Goal: Transaction & Acquisition: Download file/media

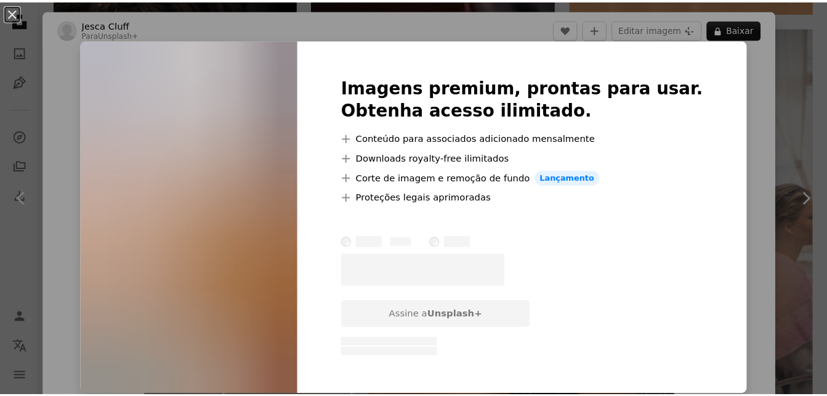
scroll to position [21304, 0]
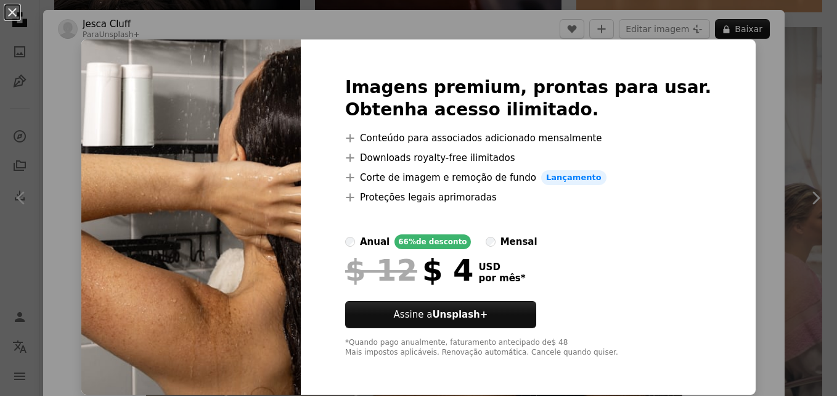
click at [758, 60] on div "An X shape Imagens premium, prontas para usar. Obtenha acesso ilimitado. A plus…" at bounding box center [418, 198] width 837 height 396
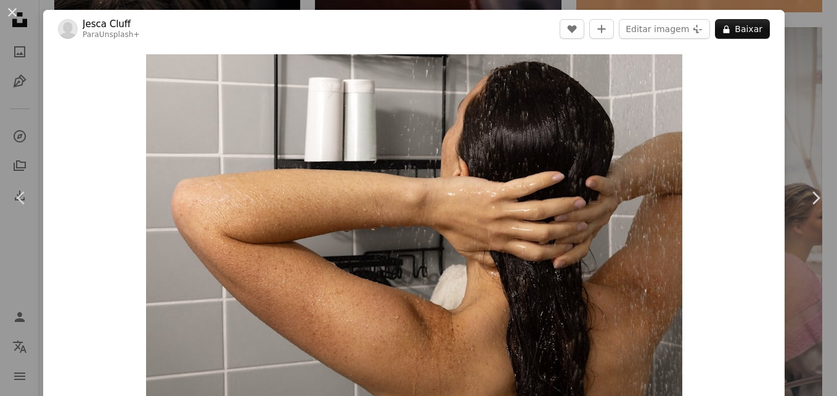
click at [765, 69] on div "Zoom in" at bounding box center [413, 233] width 741 height 370
click at [11, 13] on button "An X shape" at bounding box center [12, 12] width 15 height 15
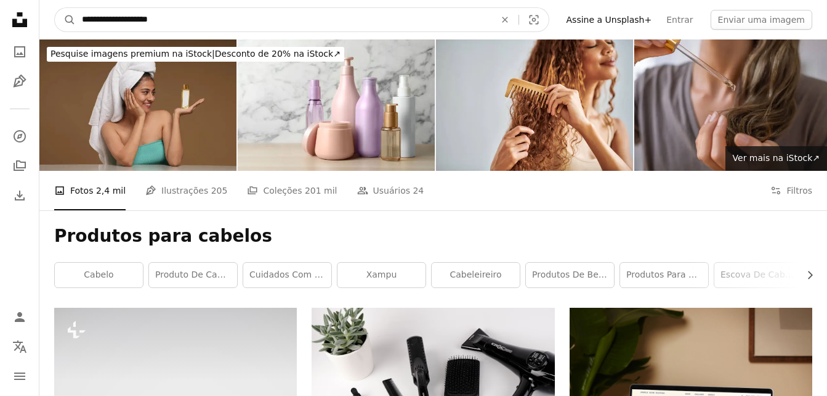
drag, startPoint x: 175, startPoint y: 20, endPoint x: 82, endPoint y: 51, distance: 98.0
type input "**********"
click at [55, 8] on button "A magnifying glass" at bounding box center [65, 19] width 21 height 23
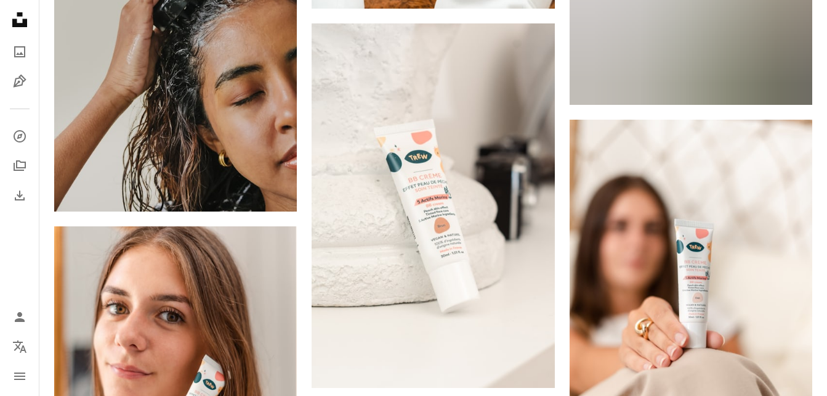
scroll to position [1109, 0]
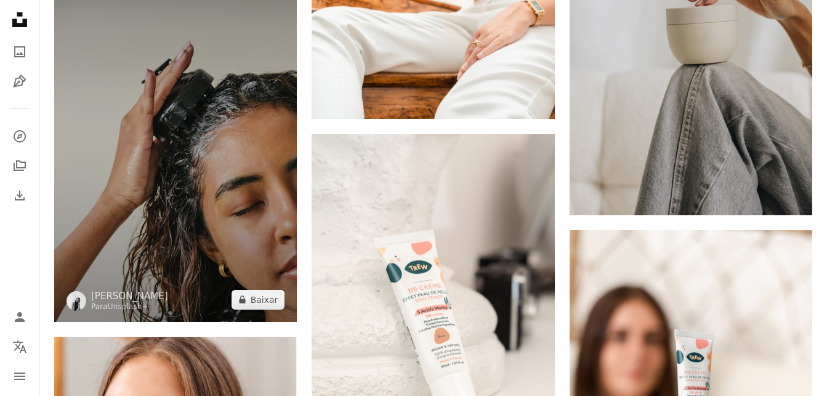
click at [165, 176] on img at bounding box center [175, 139] width 243 height 364
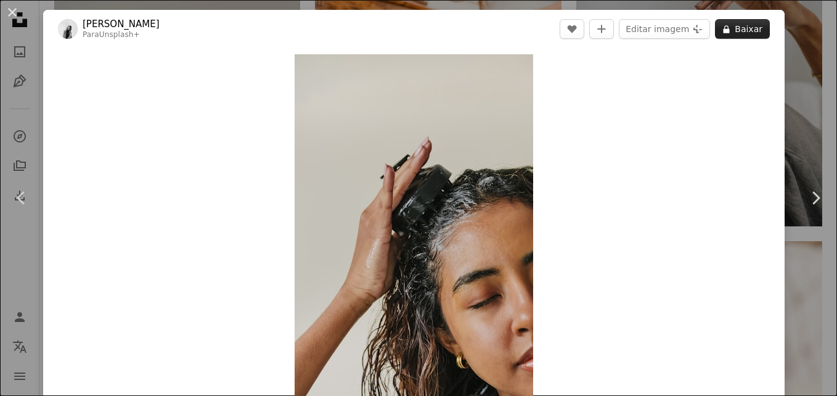
click at [723, 30] on icon at bounding box center [726, 29] width 6 height 8
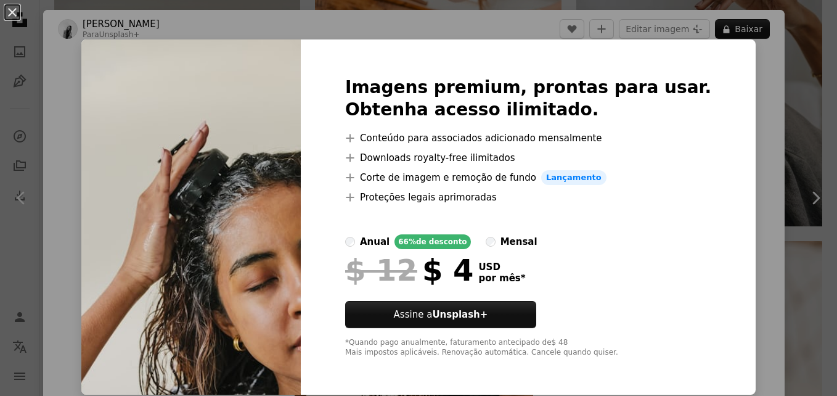
click at [758, 76] on div "An X shape Imagens premium, prontas para usar. Obtenha acesso ilimitado. A plus…" at bounding box center [418, 198] width 837 height 396
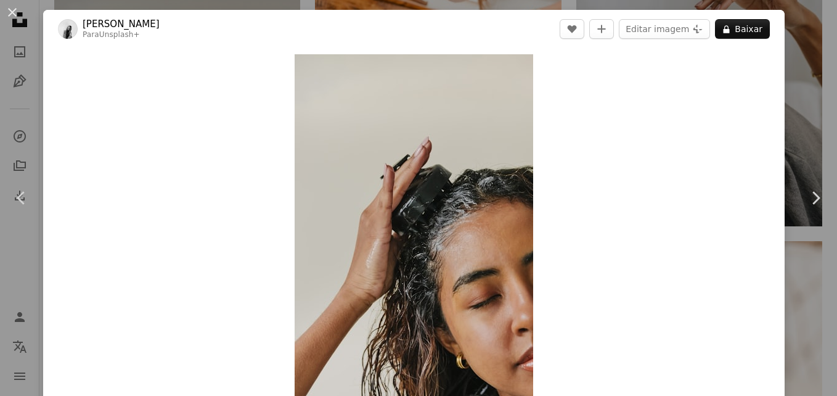
click at [803, 84] on div "An X shape Chevron left Chevron right [PERSON_NAME] Para Unsplash+ A heart A pl…" at bounding box center [418, 198] width 837 height 396
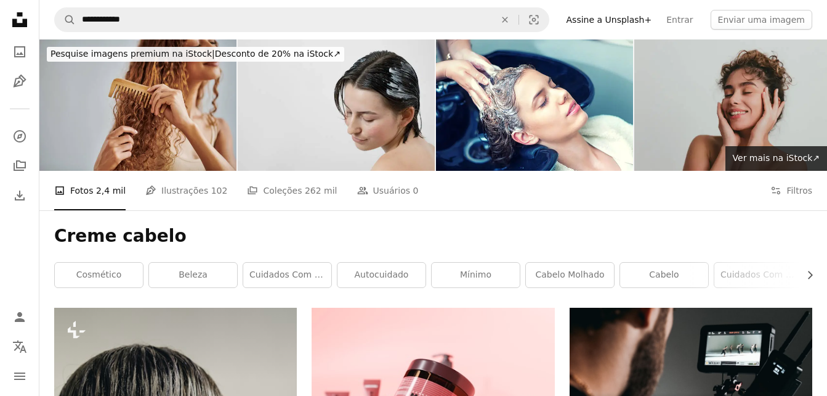
click at [201, 83] on img at bounding box center [137, 104] width 197 height 131
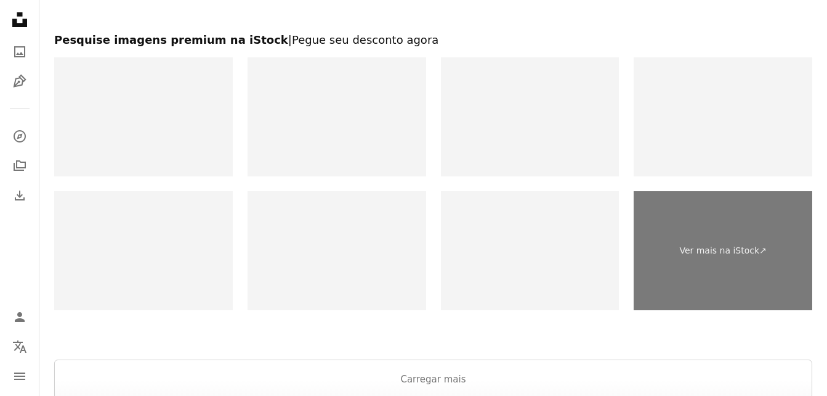
scroll to position [2788, 0]
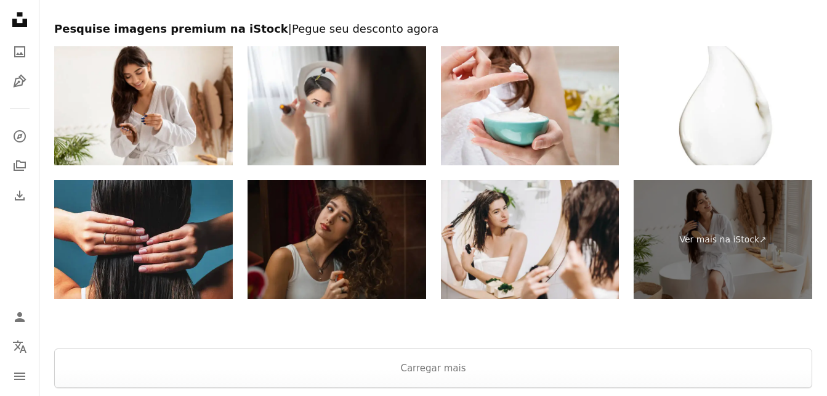
click at [338, 250] on img at bounding box center [337, 239] width 179 height 119
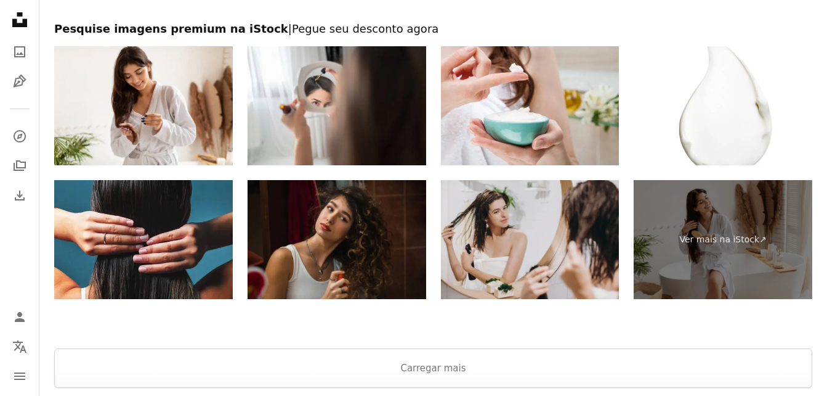
click at [558, 203] on img at bounding box center [530, 239] width 179 height 119
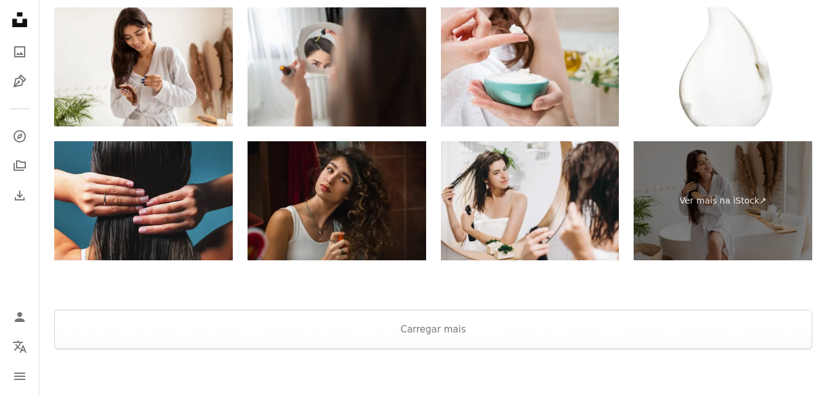
scroll to position [2844, 0]
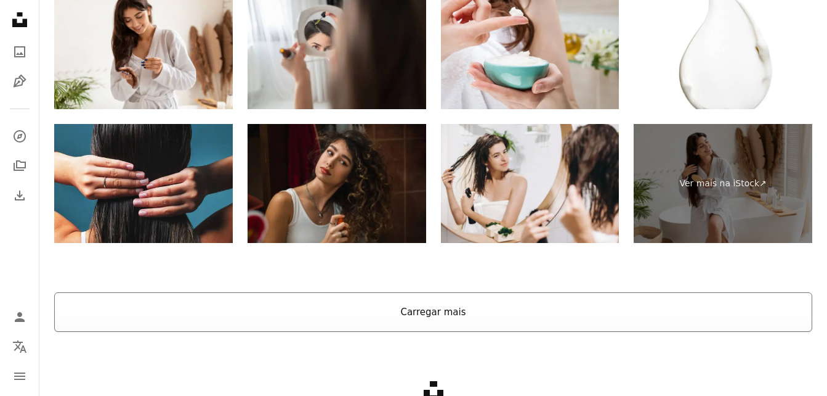
click at [607, 322] on button "Carregar mais" at bounding box center [433, 311] width 758 height 39
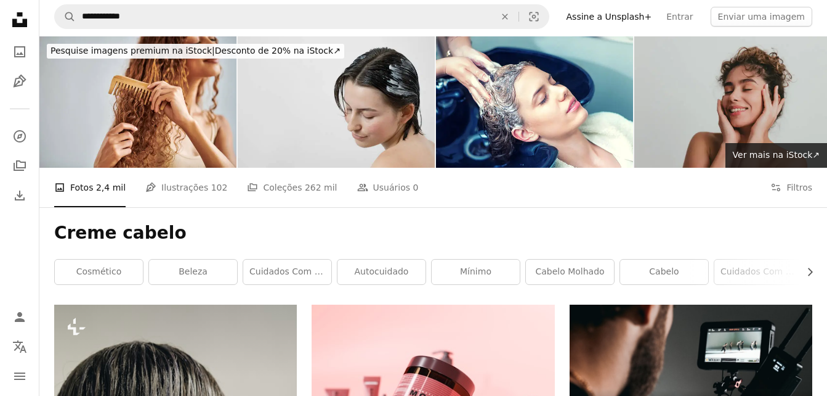
scroll to position [0, 0]
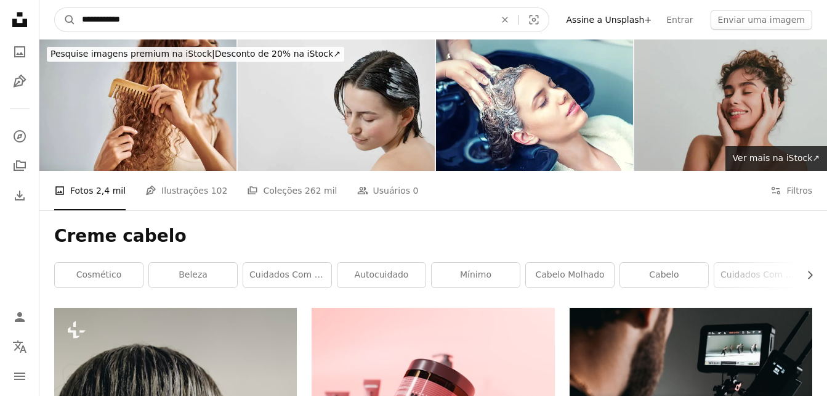
drag, startPoint x: 105, startPoint y: 21, endPoint x: 83, endPoint y: 23, distance: 21.7
click at [83, 23] on input "**********" at bounding box center [284, 19] width 416 height 23
type input "**********"
click button "A magnifying glass" at bounding box center [65, 19] width 21 height 23
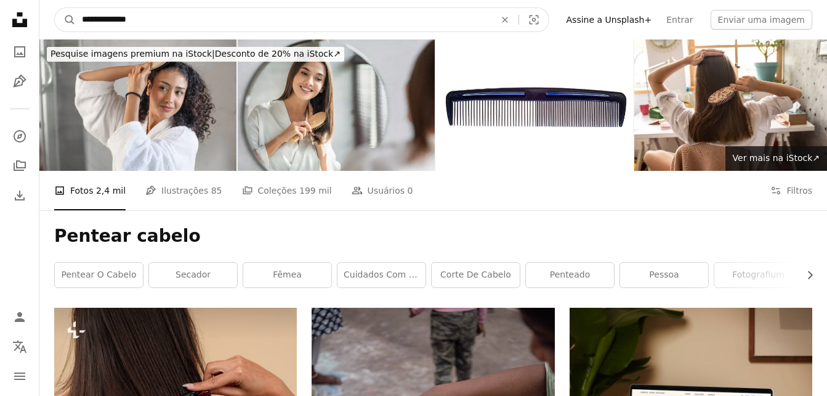
drag, startPoint x: 111, startPoint y: 20, endPoint x: 82, endPoint y: 26, distance: 29.6
click at [82, 26] on input "**********" at bounding box center [284, 19] width 416 height 23
type input "**********"
click at [55, 8] on button "A magnifying glass" at bounding box center [65, 19] width 21 height 23
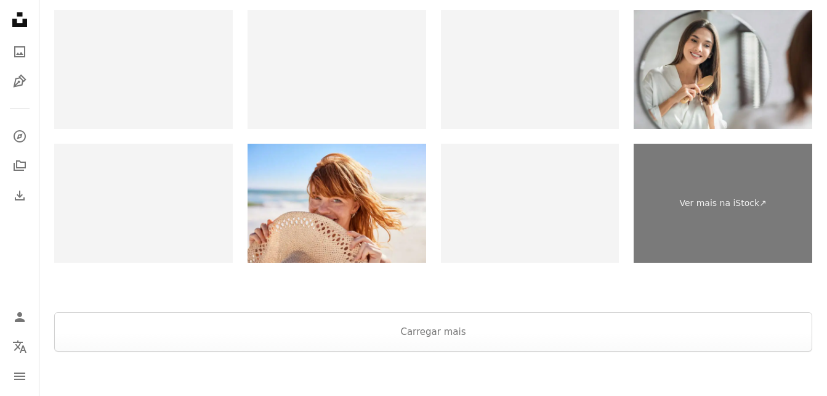
scroll to position [2543, 0]
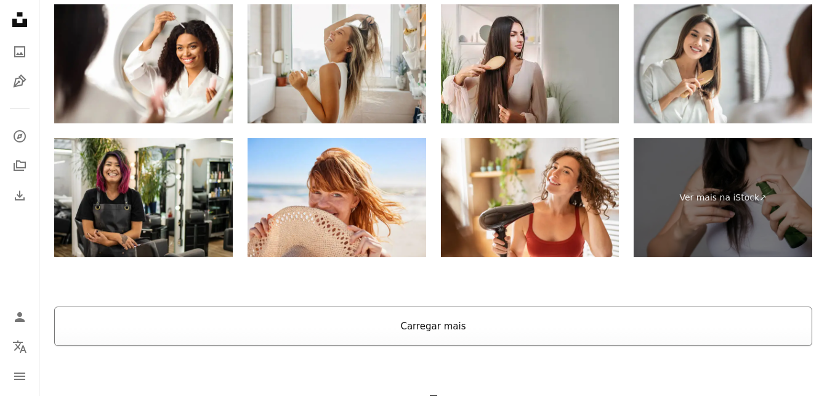
click at [445, 327] on button "Carregar mais" at bounding box center [433, 325] width 758 height 39
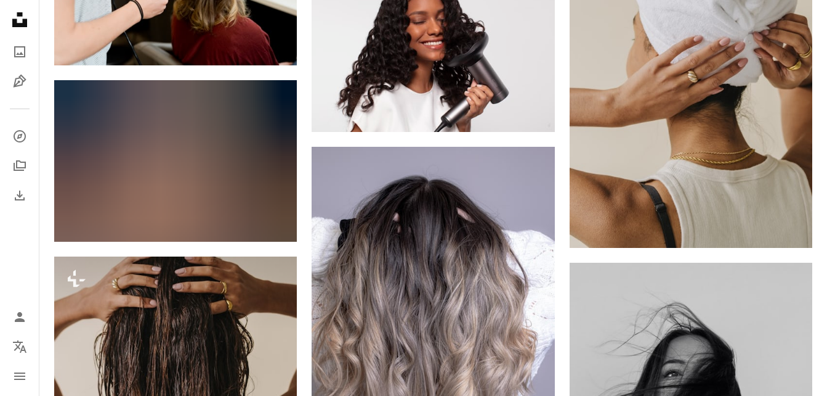
scroll to position [4037, 0]
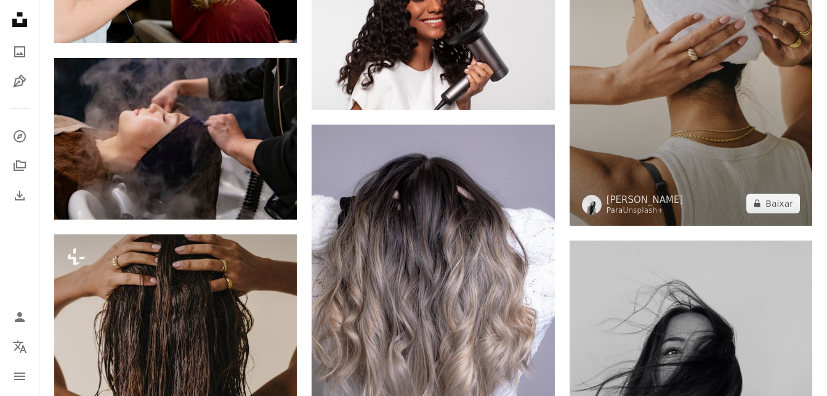
click at [684, 158] on img at bounding box center [691, 43] width 243 height 365
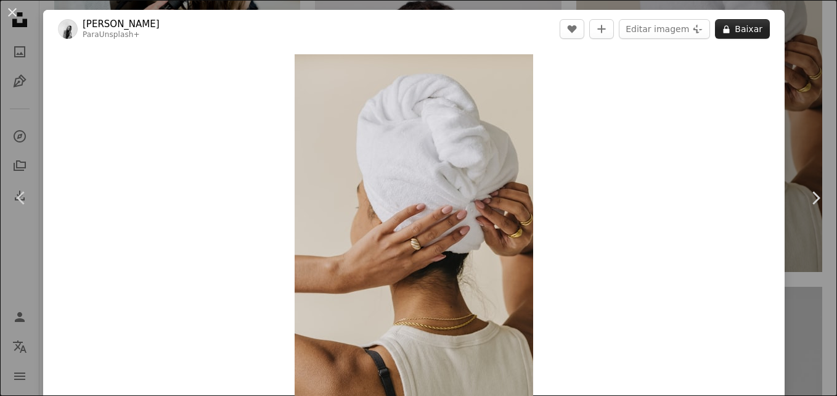
click at [726, 29] on button "A lock Baixar" at bounding box center [742, 29] width 55 height 20
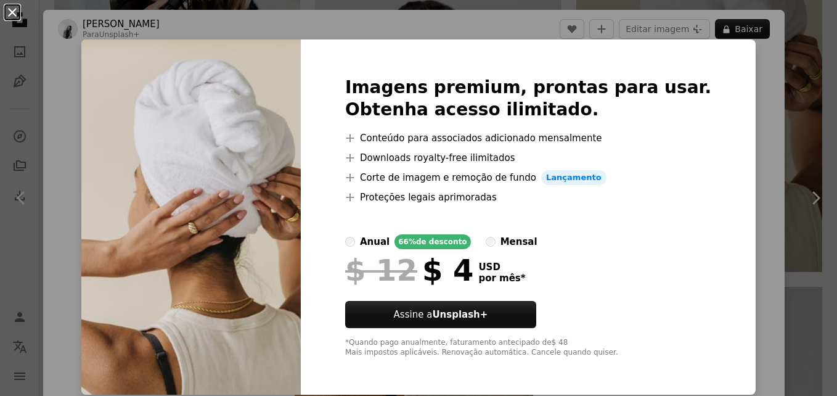
click at [16, 9] on button "An X shape" at bounding box center [12, 12] width 15 height 15
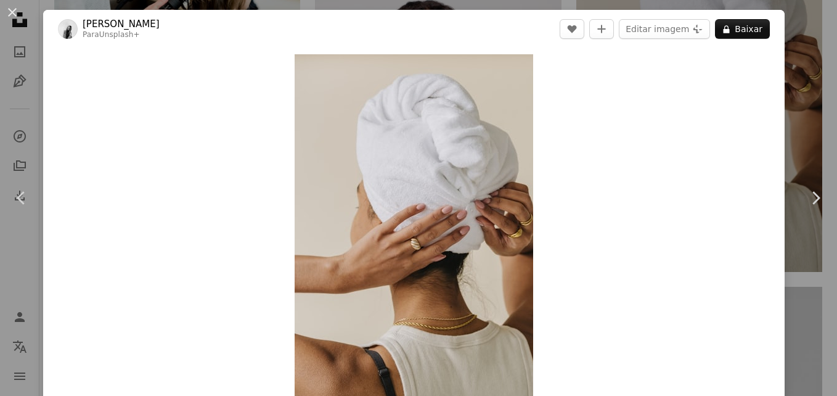
click at [16, 9] on button "An X shape" at bounding box center [12, 12] width 15 height 15
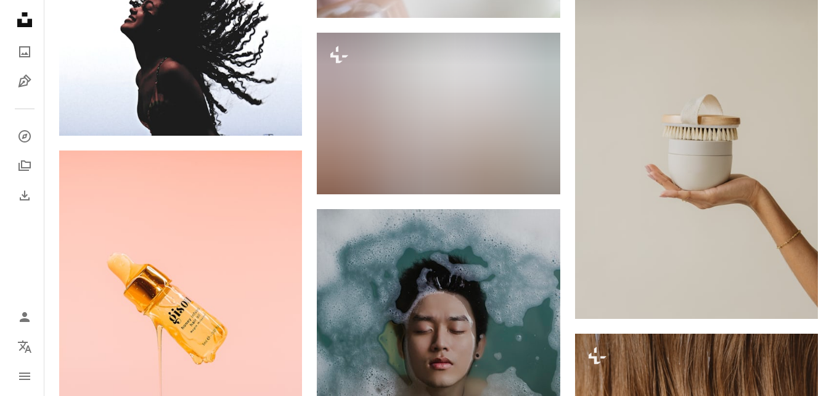
scroll to position [7881, 0]
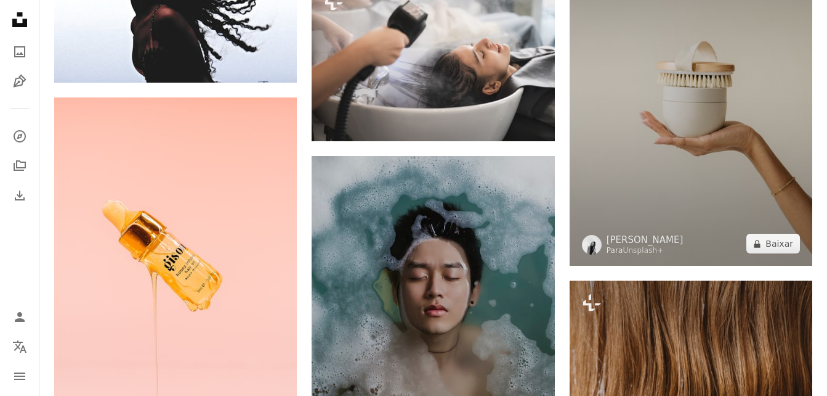
click at [686, 171] on img at bounding box center [691, 83] width 243 height 365
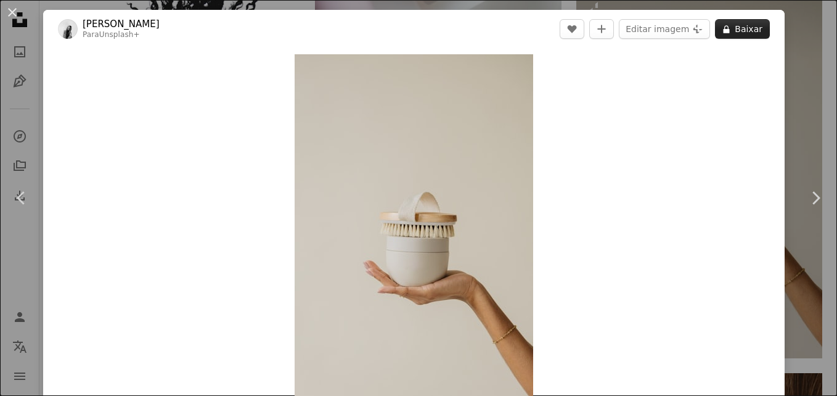
click at [727, 27] on button "A lock Baixar" at bounding box center [742, 29] width 55 height 20
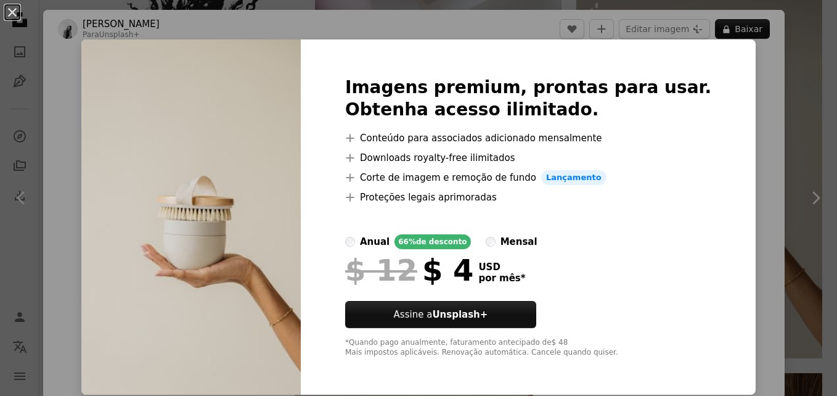
click at [747, 169] on div "An X shape Imagens premium, prontas para usar. Obtenha acesso ilimitado. A plus…" at bounding box center [418, 198] width 837 height 396
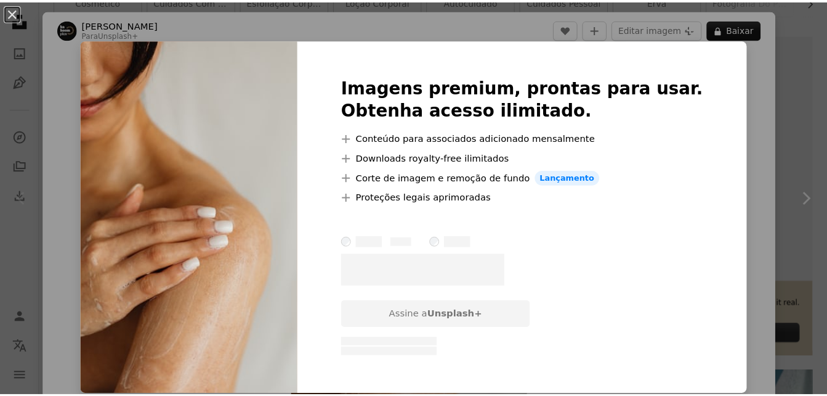
scroll to position [273, 0]
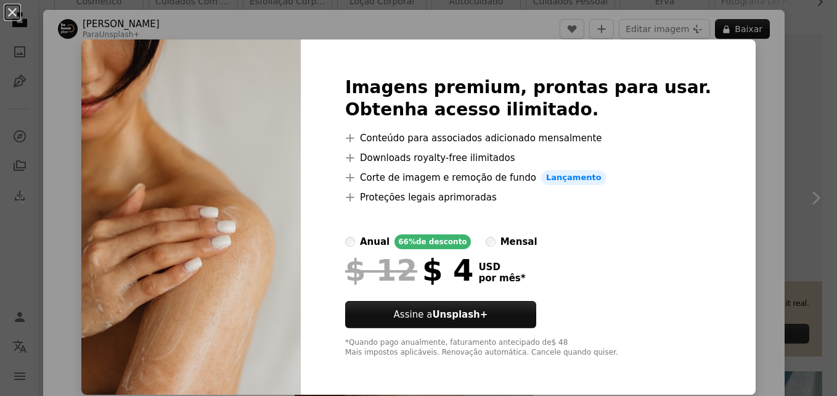
click at [748, 167] on div "An X shape Imagens premium, prontas para usar. Obtenha acesso ilimitado. A plus…" at bounding box center [418, 198] width 837 height 396
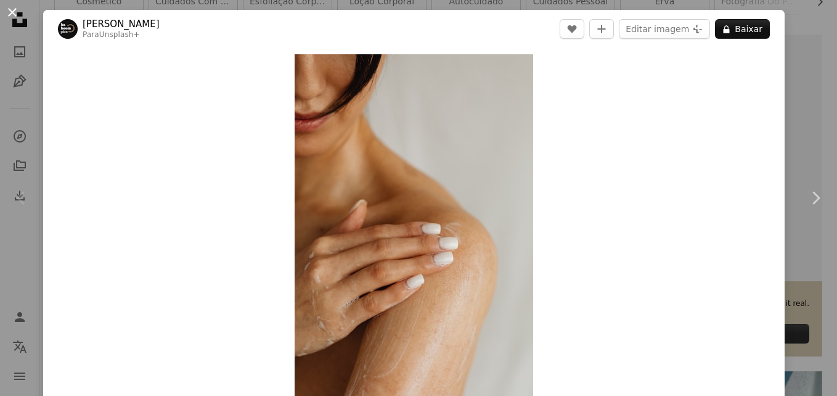
click at [12, 11] on button "An X shape" at bounding box center [12, 12] width 15 height 15
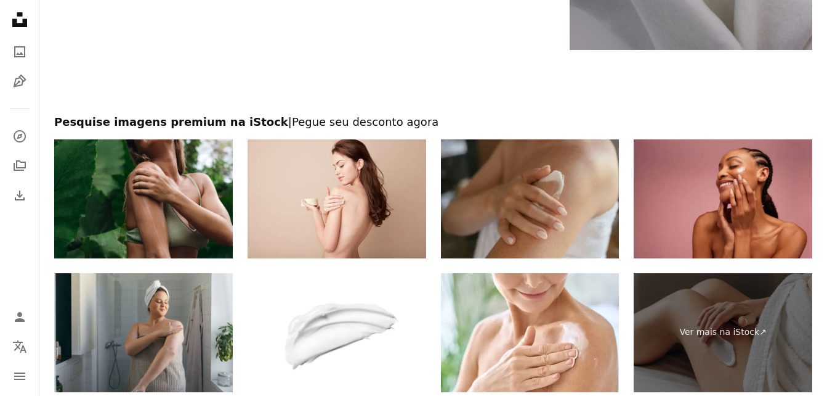
scroll to position [2456, 0]
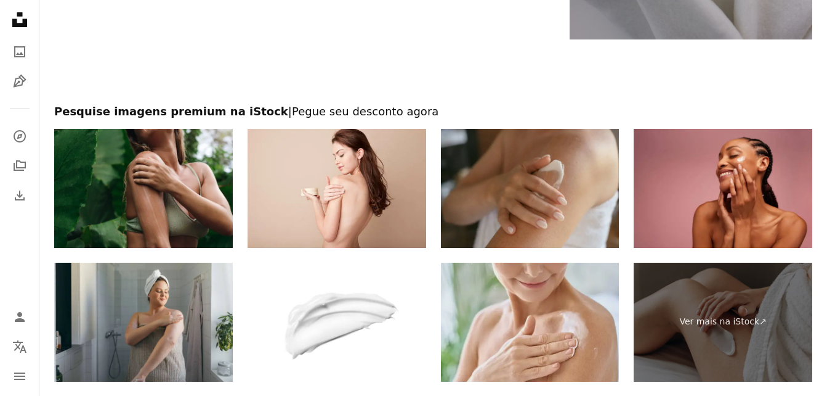
click at [513, 343] on img at bounding box center [530, 321] width 179 height 119
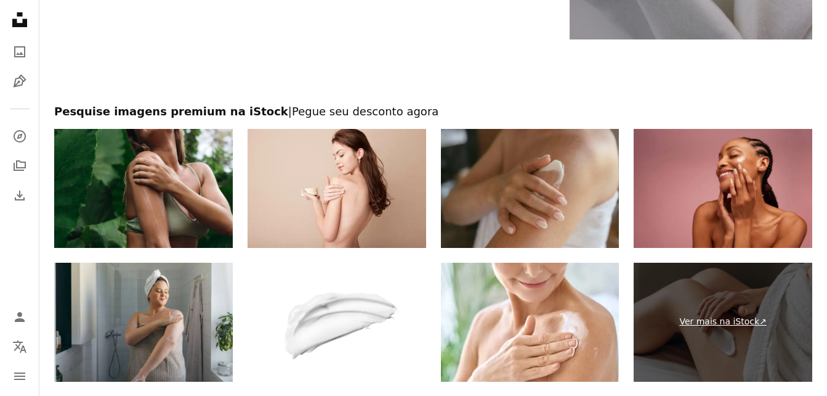
click at [722, 310] on link "Ver mais na iStock ↗" at bounding box center [723, 321] width 179 height 119
